Goal: Task Accomplishment & Management: Complete application form

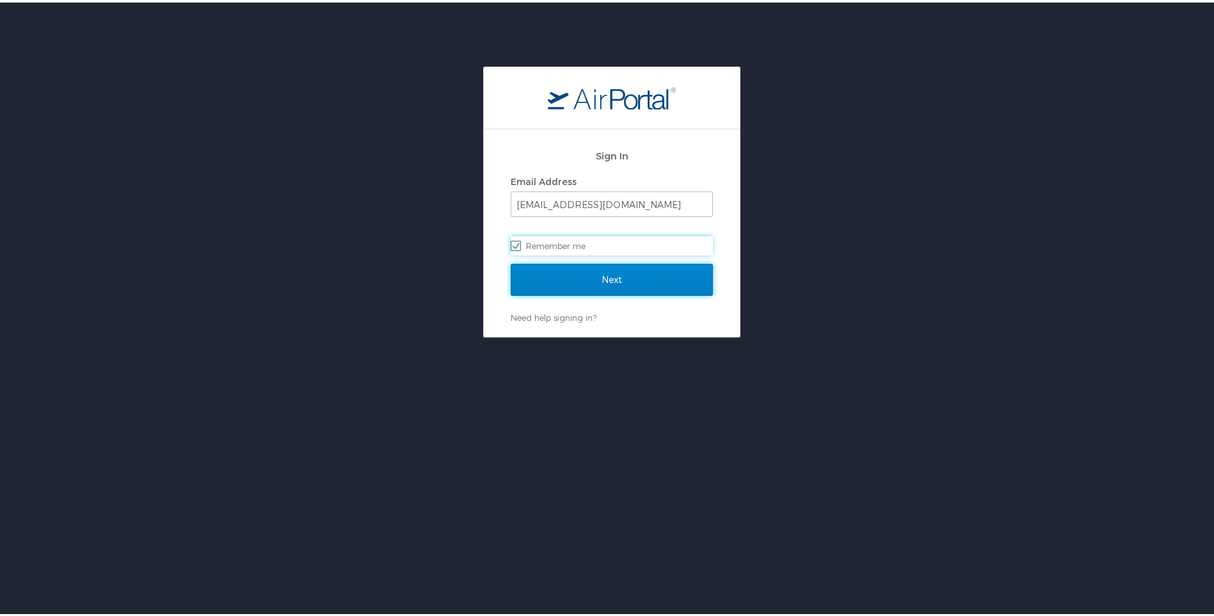
click at [531, 275] on input "Next" at bounding box center [612, 277] width 202 height 32
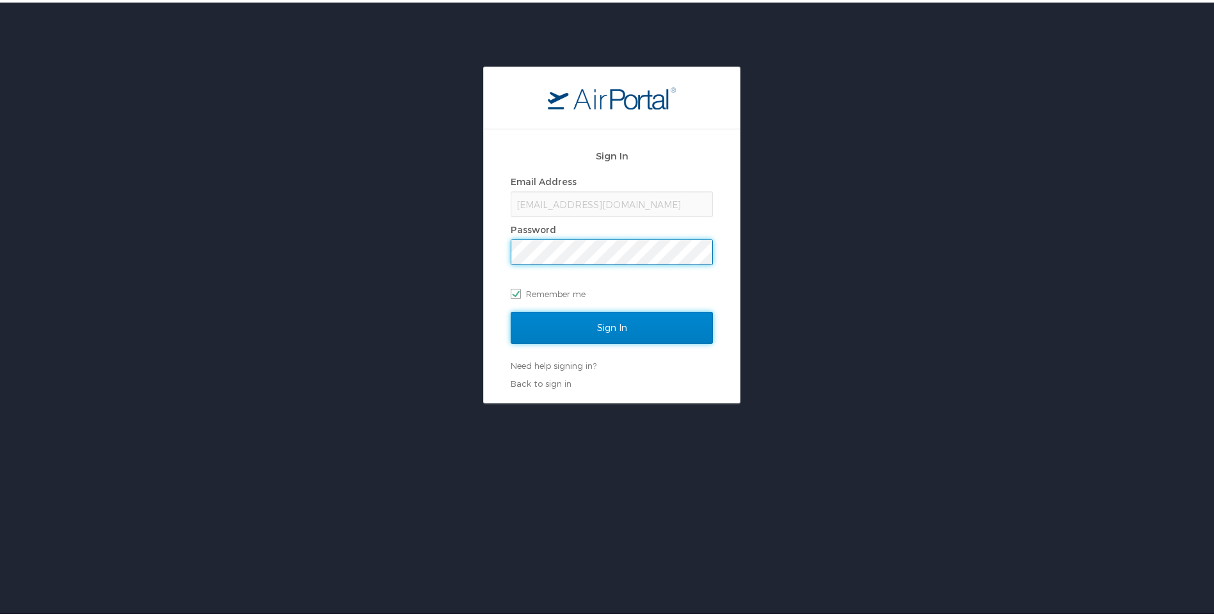
click at [577, 322] on input "Sign In" at bounding box center [612, 325] width 202 height 32
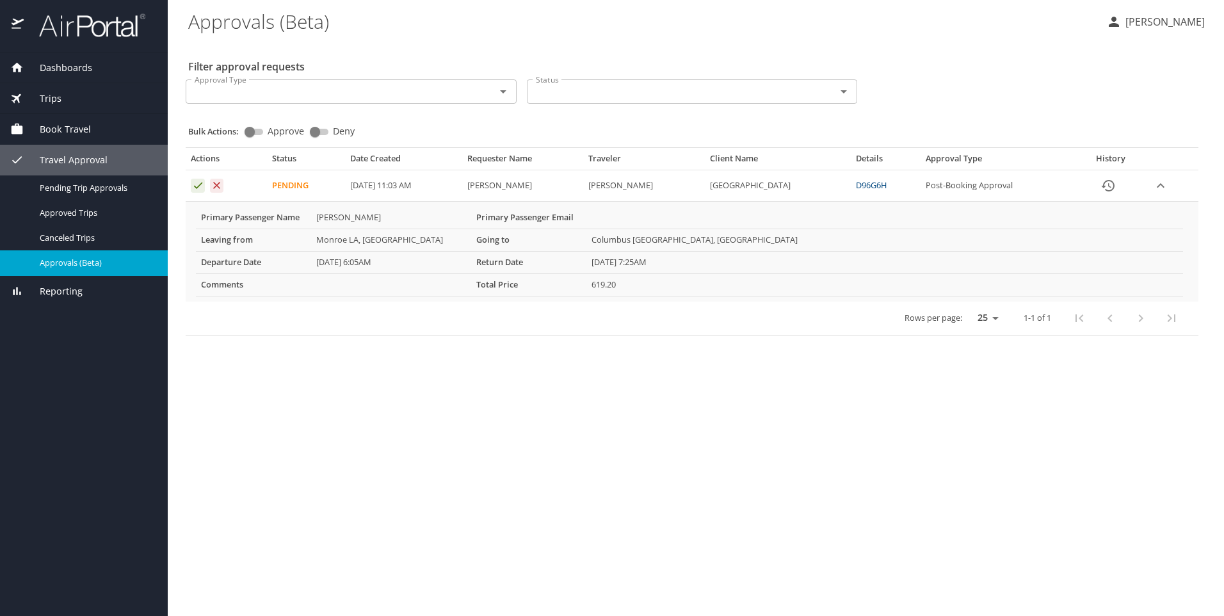
click at [287, 97] on input "Approval Type" at bounding box center [331, 91] width 285 height 17
click at [342, 38] on \(Beta\) "Approvals (Beta)" at bounding box center [641, 21] width 907 height 40
click at [198, 188] on icon "Approval table" at bounding box center [198, 185] width 12 height 12
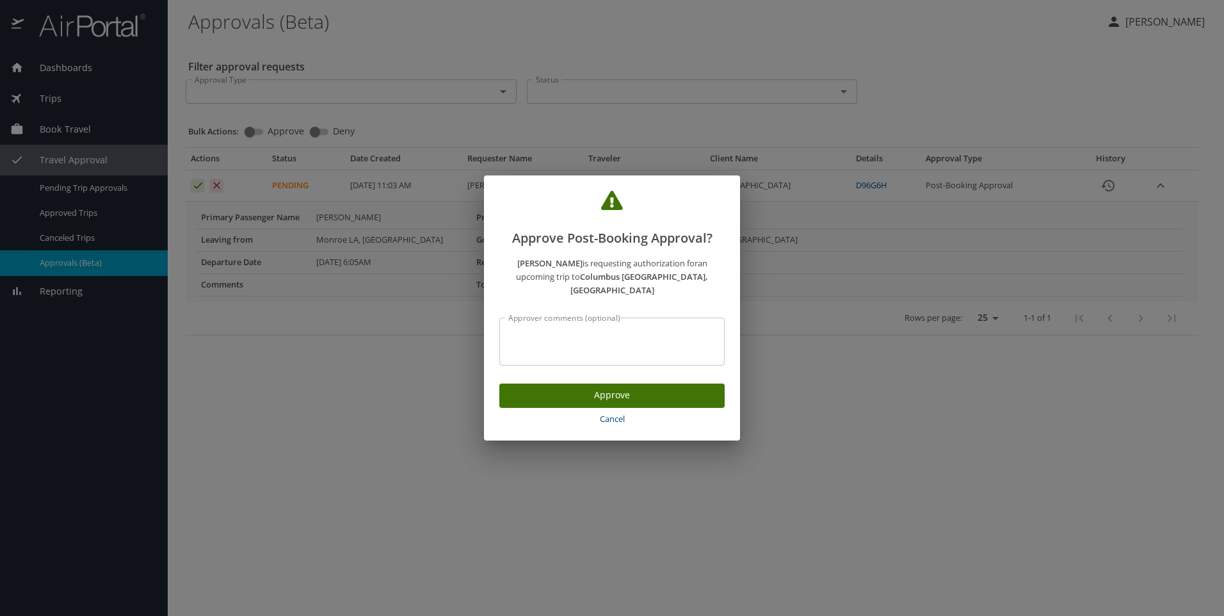
drag, startPoint x: 866, startPoint y: 14, endPoint x: 850, endPoint y: 108, distance: 95.3
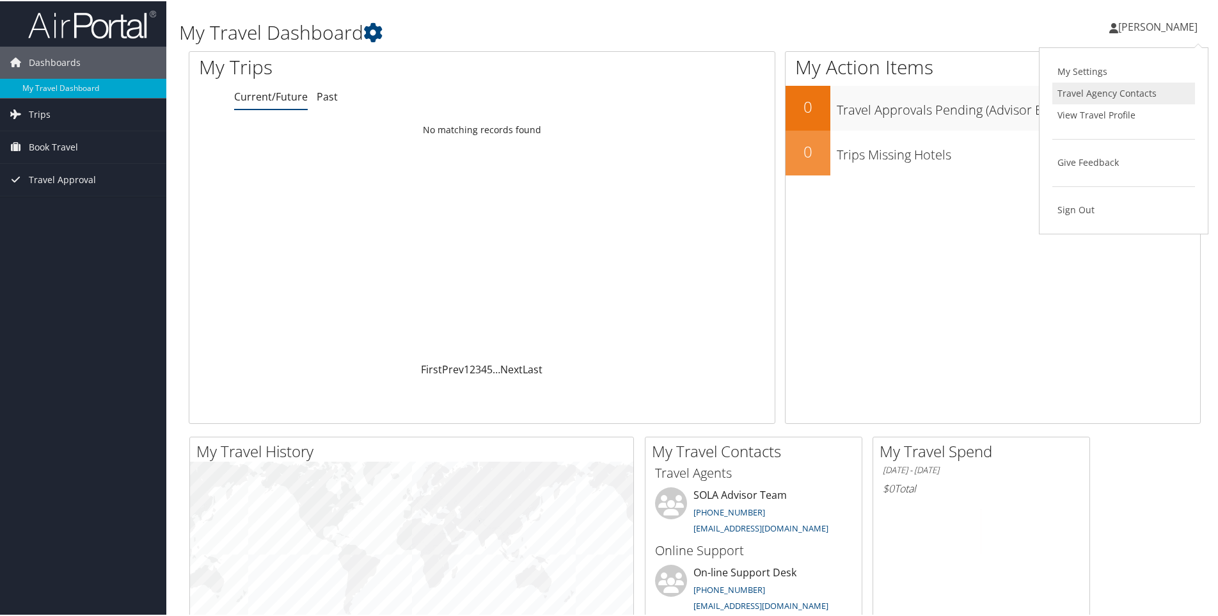
click at [1119, 94] on link "Travel Agency Contacts" at bounding box center [1124, 92] width 143 height 22
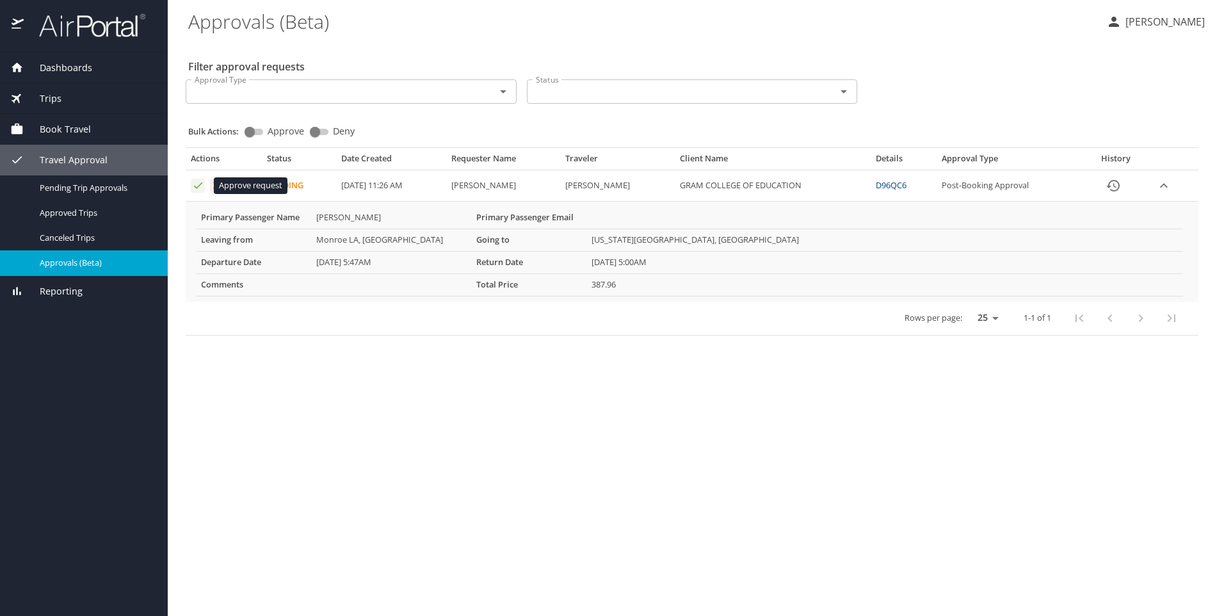
click at [199, 188] on icon "Approval table" at bounding box center [198, 185] width 12 height 12
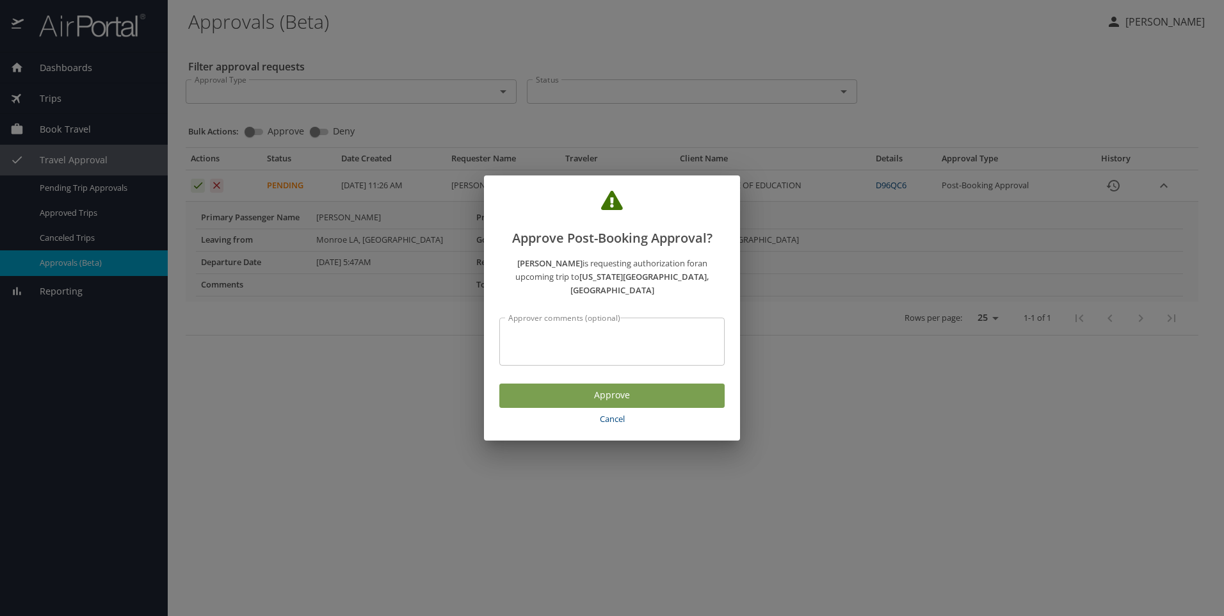
click at [562, 395] on span "Approve" at bounding box center [611, 395] width 205 height 16
